Goal: Find specific page/section: Find specific page/section

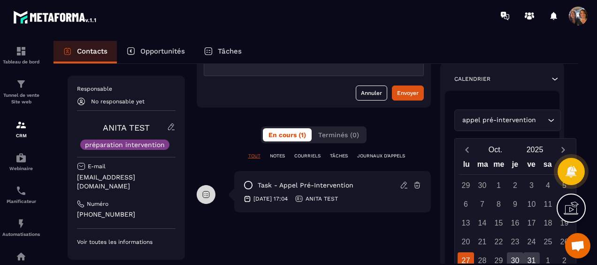
scroll to position [188, 0]
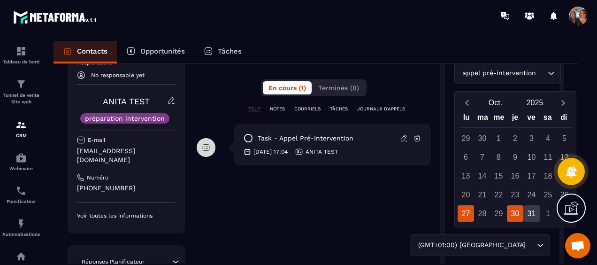
click at [516, 215] on div "30" at bounding box center [515, 213] width 16 height 16
click at [535, 214] on div "31" at bounding box center [532, 213] width 16 height 16
click at [508, 216] on div "27 28 29 30 31 1 2" at bounding box center [516, 213] width 114 height 16
click at [514, 217] on div "30" at bounding box center [515, 213] width 16 height 16
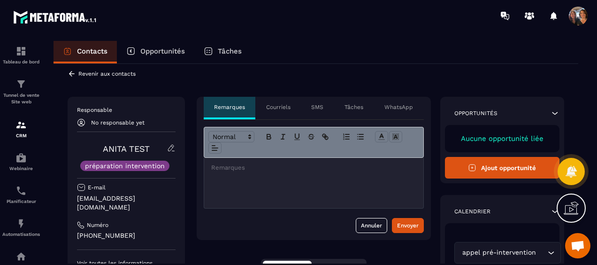
scroll to position [0, 0]
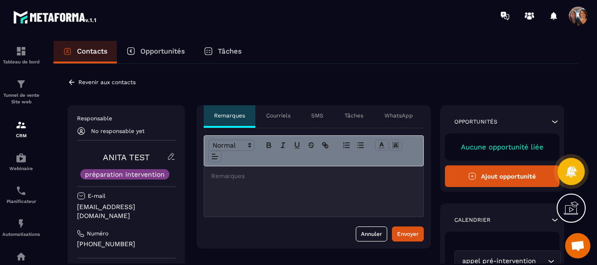
click at [72, 83] on icon at bounding box center [72, 82] width 8 height 8
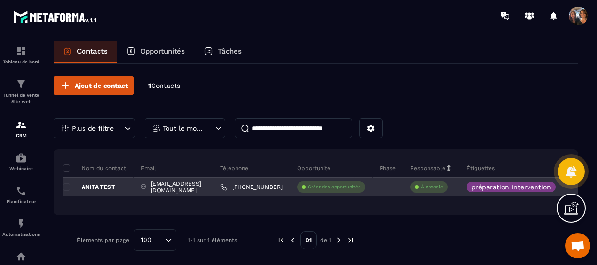
scroll to position [3, 0]
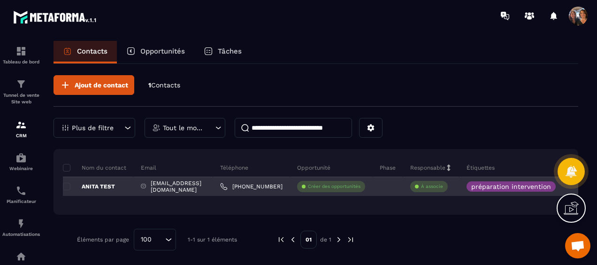
click at [77, 185] on p "ANITA TEST" at bounding box center [89, 187] width 52 height 8
